Goal: Task Accomplishment & Management: Manage account settings

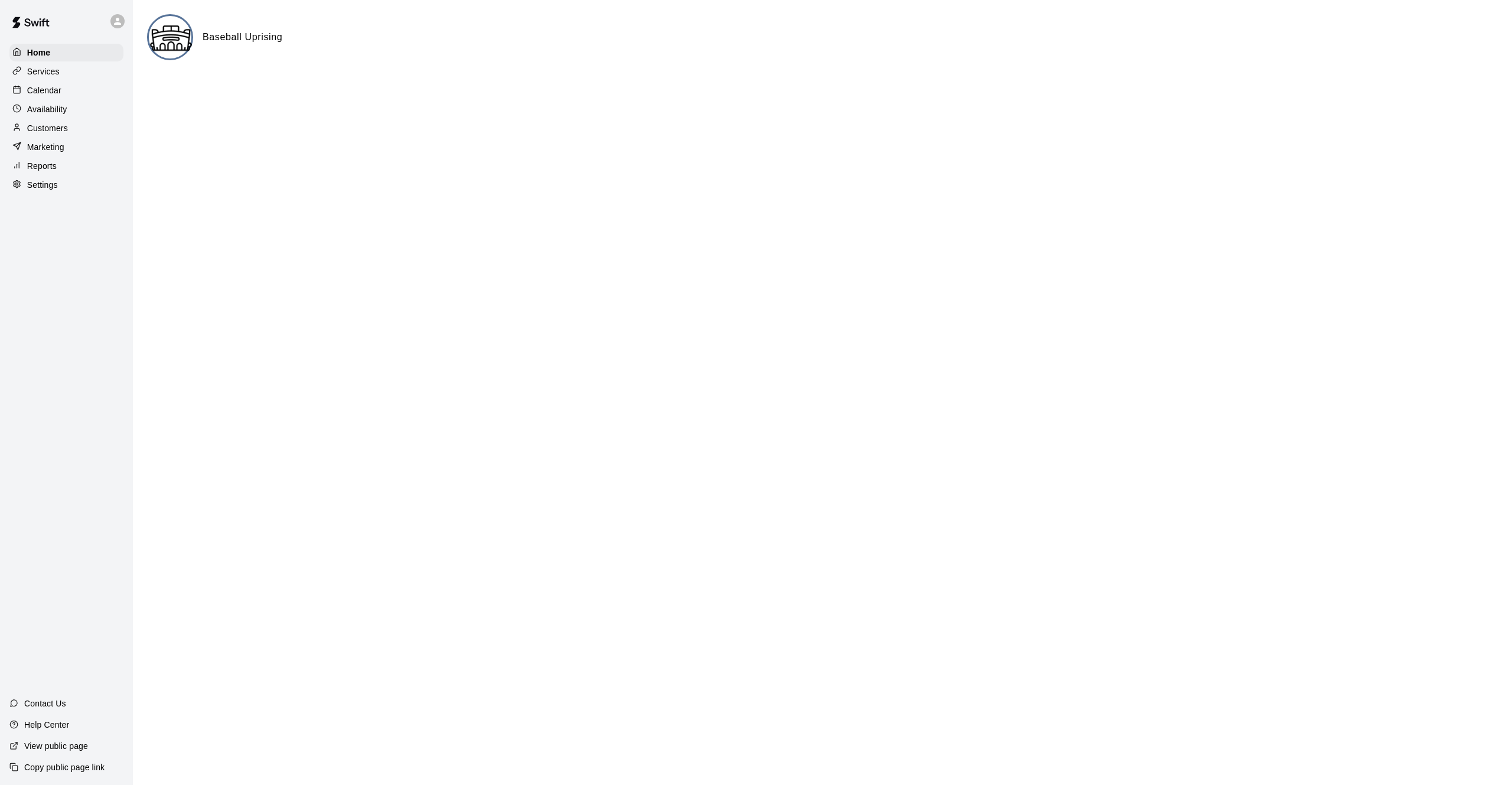
click at [43, 187] on p "Settings" at bounding box center [42, 185] width 31 height 12
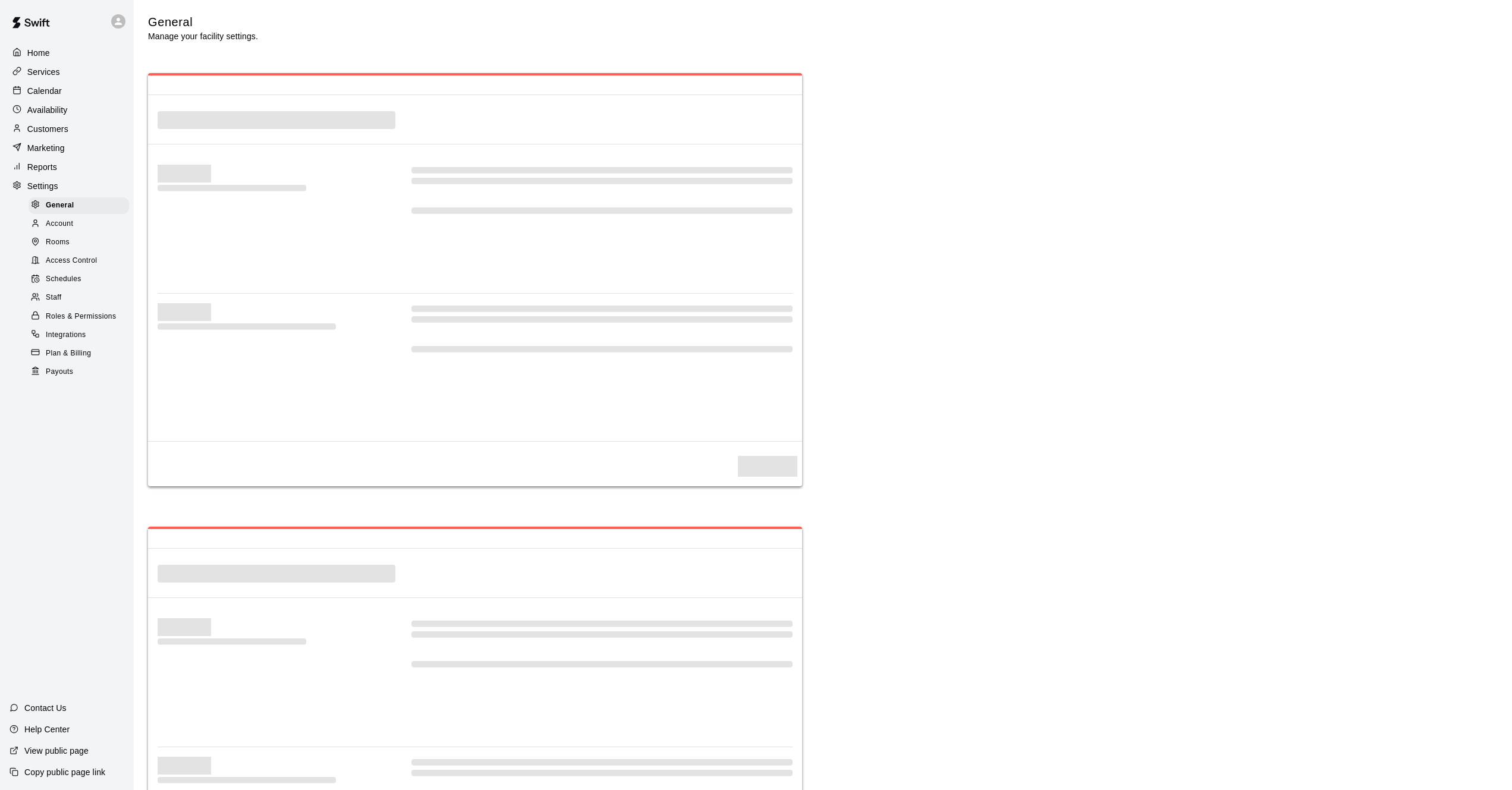
select select "**"
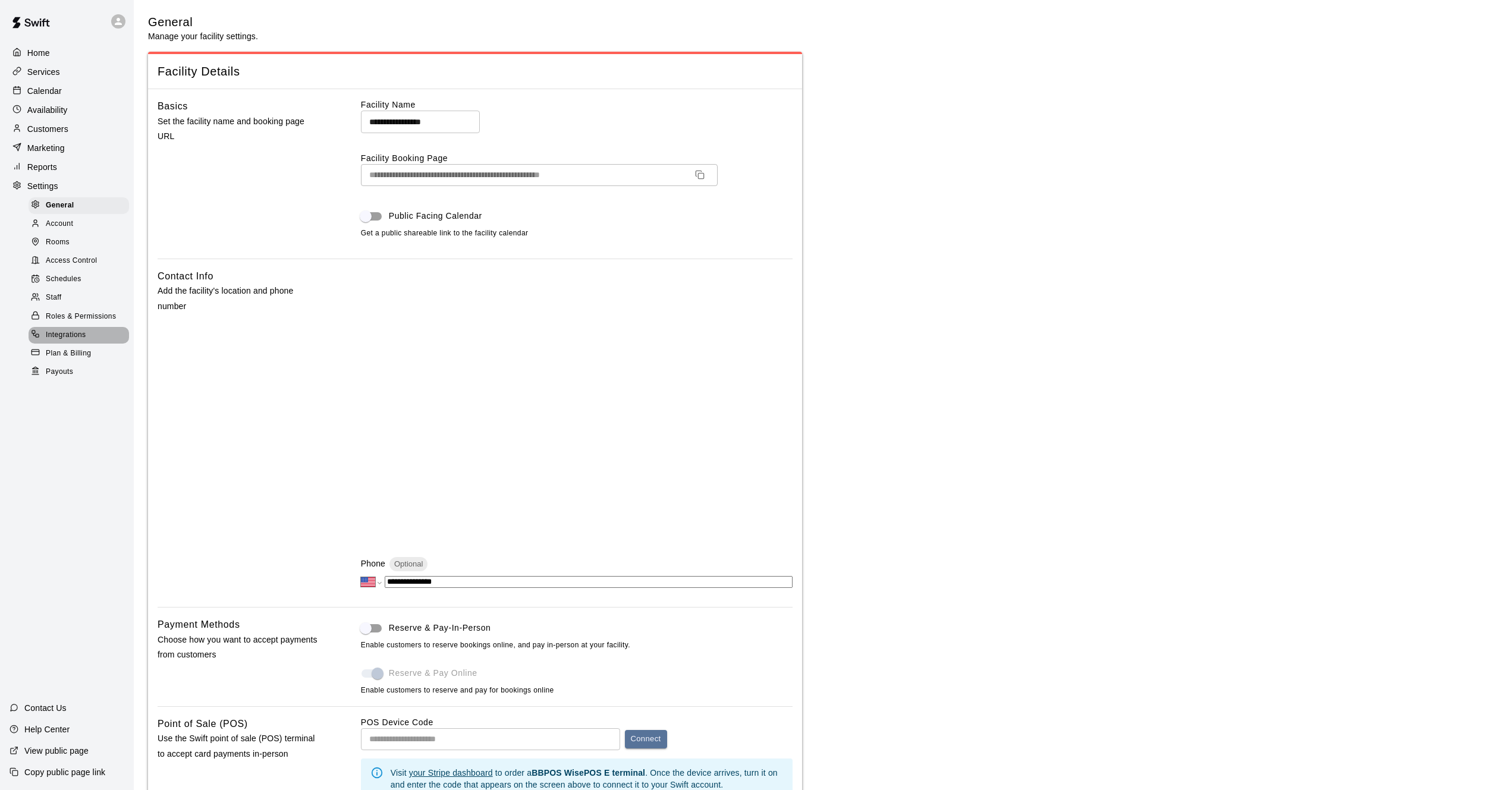
click at [62, 341] on span "Integrations" at bounding box center [66, 335] width 40 height 12
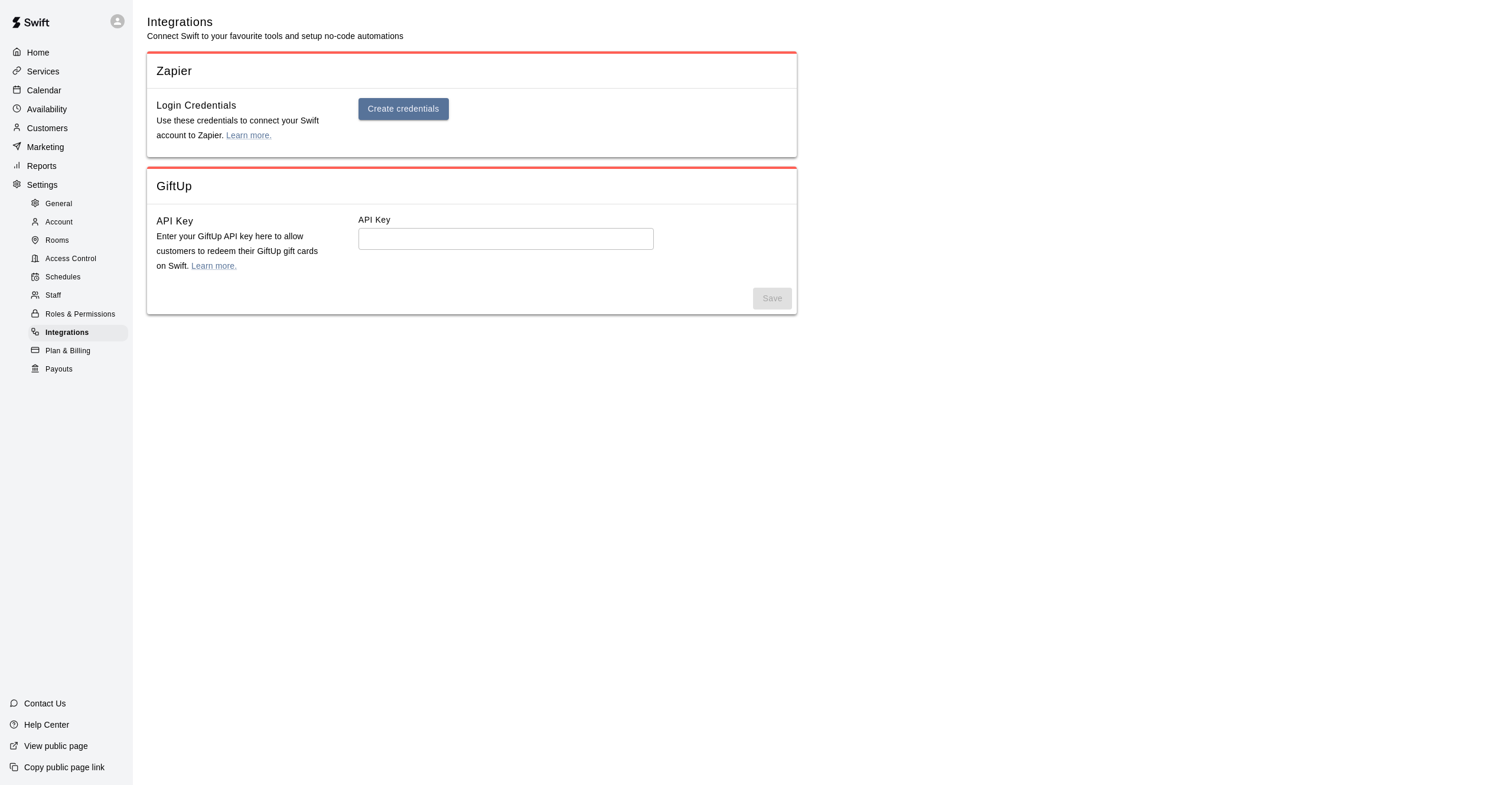
click at [68, 261] on span "Access Control" at bounding box center [70, 259] width 51 height 12
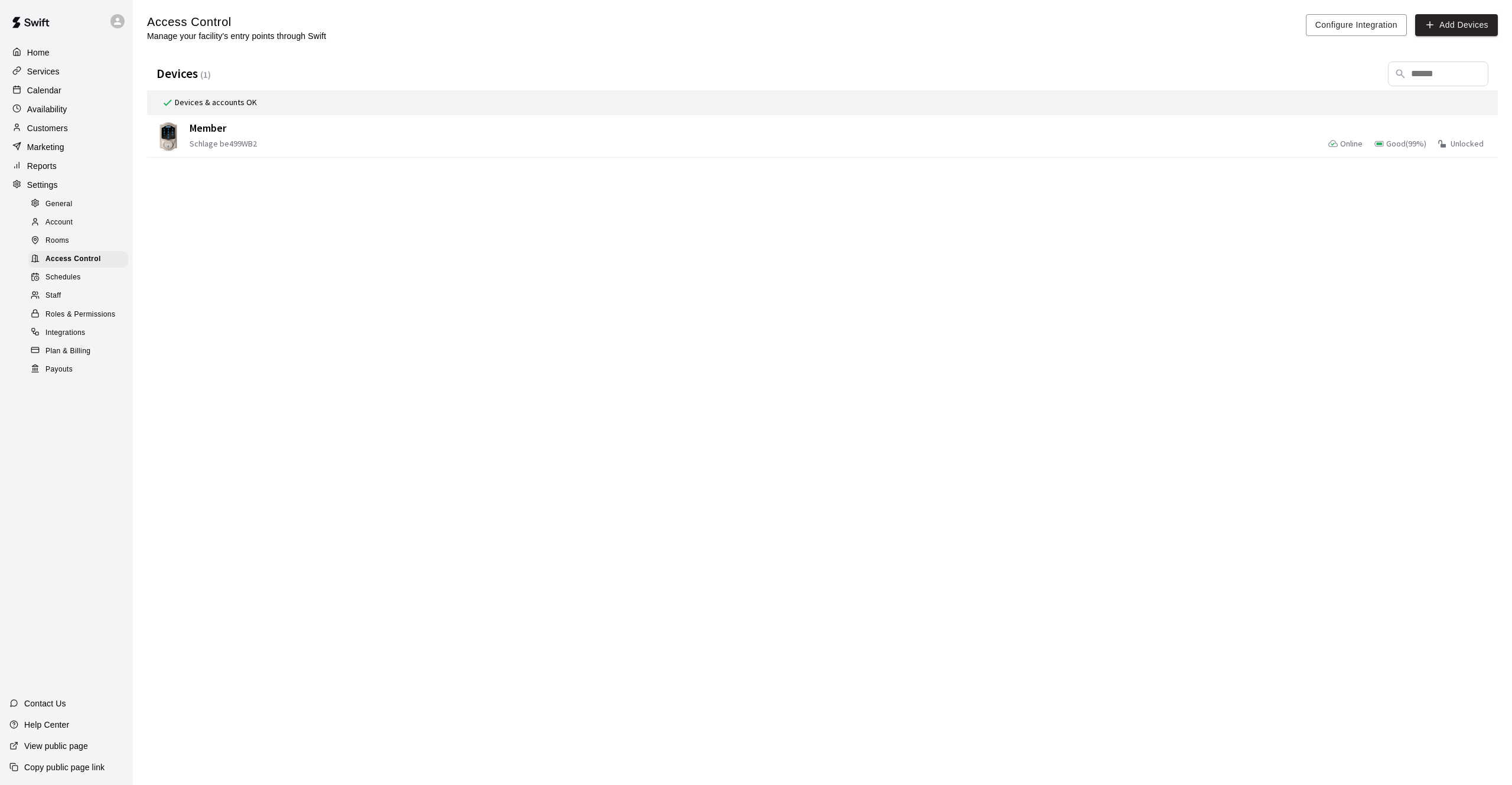
click at [1455, 145] on span "Unlocked" at bounding box center [1467, 143] width 33 height 11
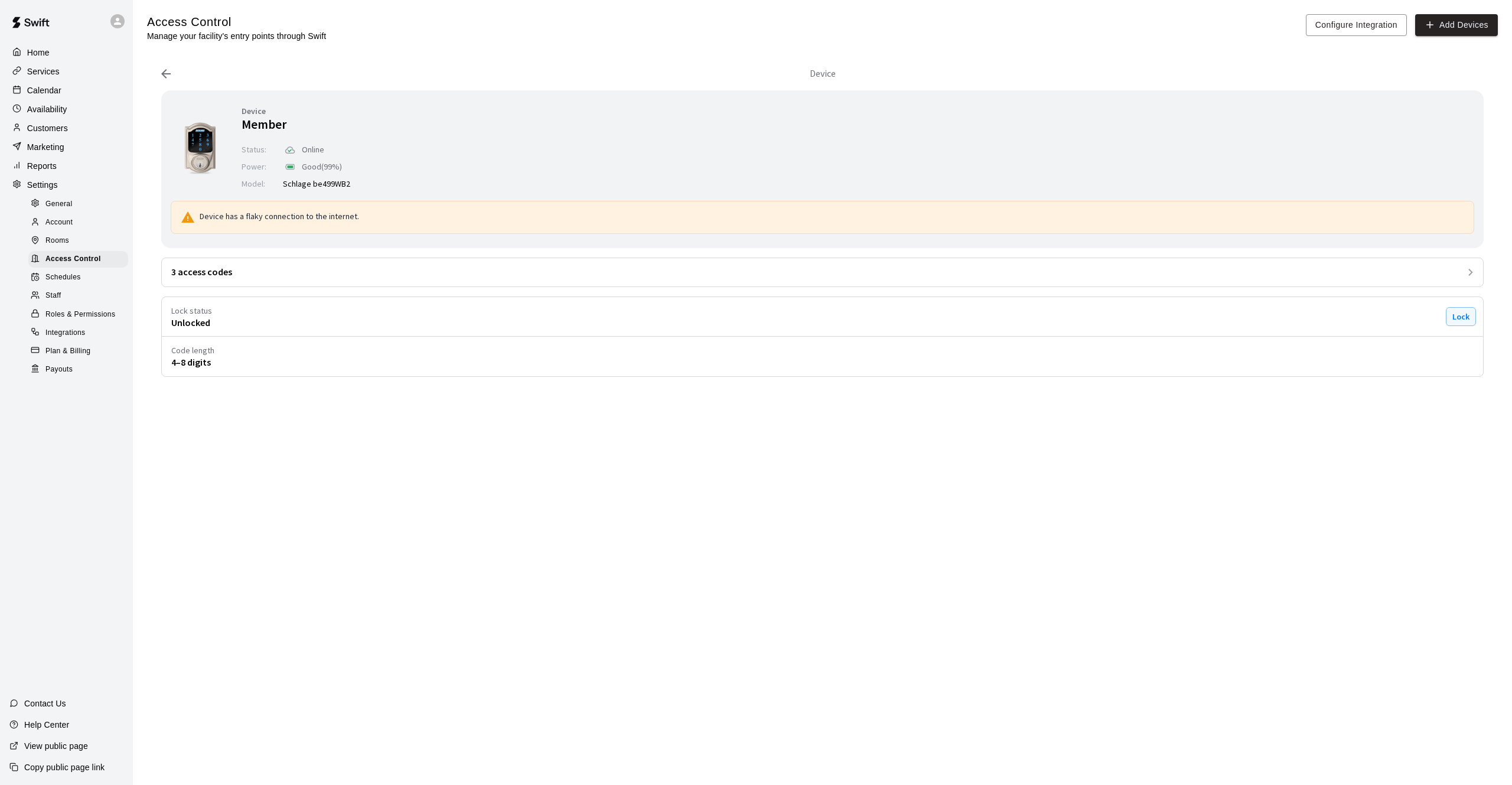
click at [1463, 321] on button "Lock" at bounding box center [1461, 317] width 30 height 19
click at [207, 320] on span "Locked" at bounding box center [192, 322] width 41 height 13
click at [187, 222] on icon at bounding box center [188, 216] width 13 height 11
